Goal: Navigation & Orientation: Find specific page/section

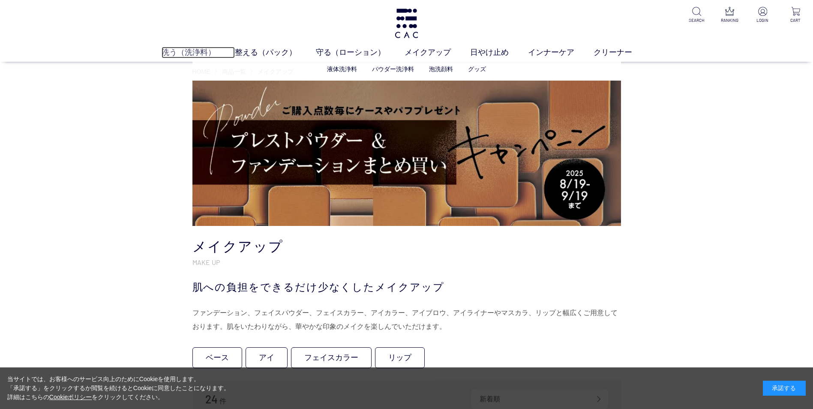
click at [176, 53] on link "洗う（洗浄料）" at bounding box center [198, 53] width 73 height 12
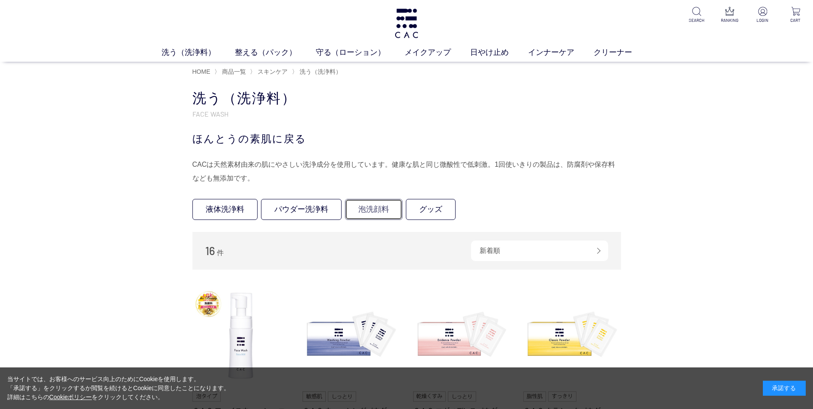
click at [373, 213] on link "泡洗顔料" at bounding box center [373, 209] width 57 height 21
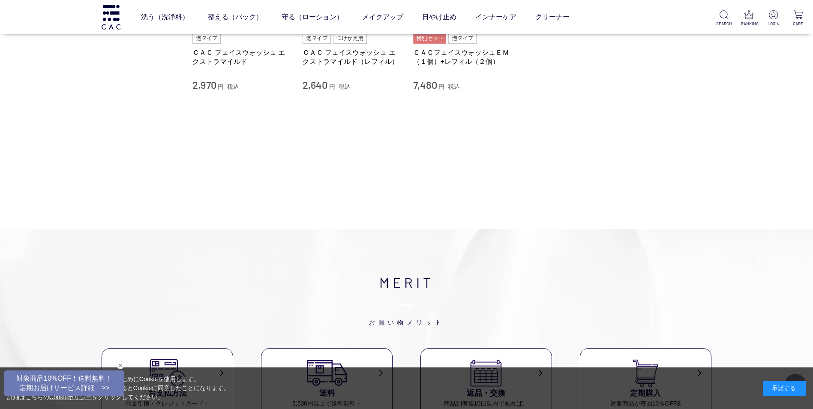
scroll to position [171, 0]
